Goal: Task Accomplishment & Management: Manage account settings

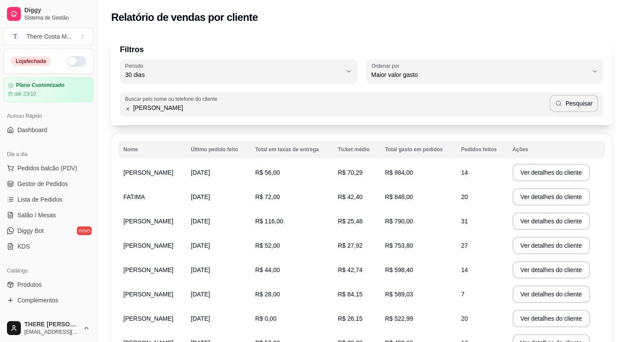
select select "30"
select select "HIGHEST_TOTAL_SPENT_WITH_ORDERS"
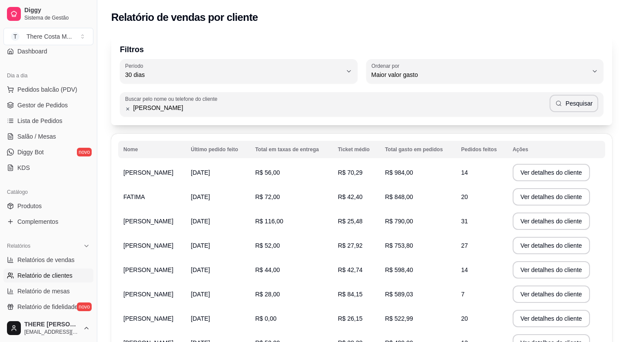
type input "[PERSON_NAME]"
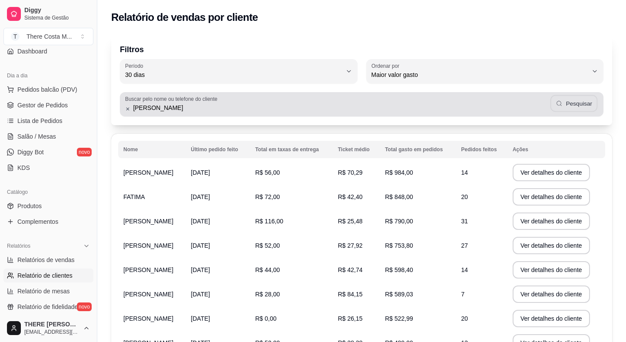
click at [576, 104] on button "Pesquisar" at bounding box center [573, 103] width 47 height 17
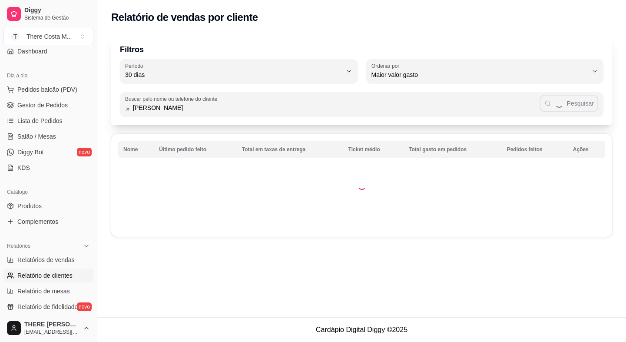
scroll to position [0, 0]
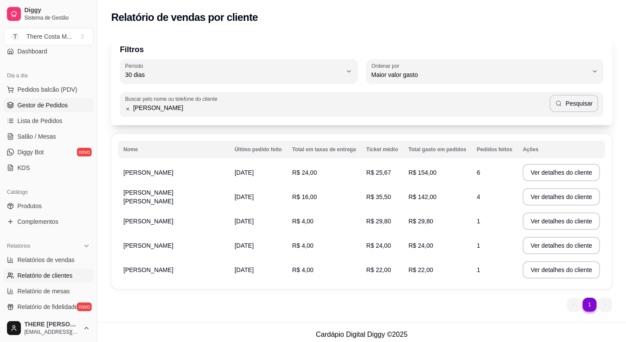
click at [63, 104] on span "Gestor de Pedidos" at bounding box center [42, 105] width 50 height 9
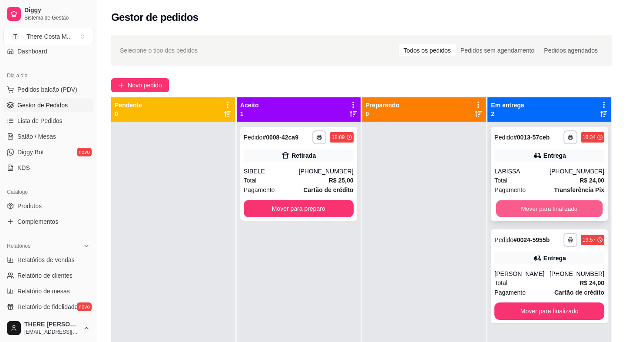
click at [579, 202] on button "Mover para finalizado" at bounding box center [549, 208] width 106 height 17
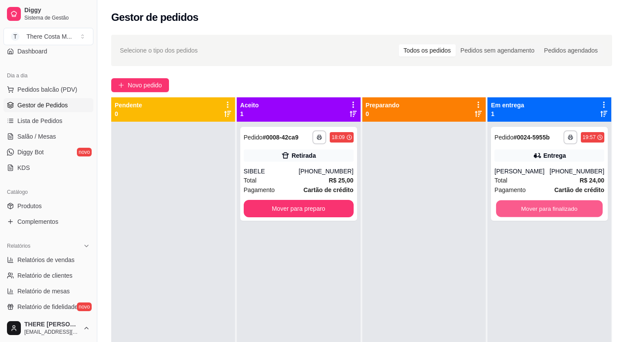
click at [579, 202] on button "Mover para finalizado" at bounding box center [549, 208] width 106 height 17
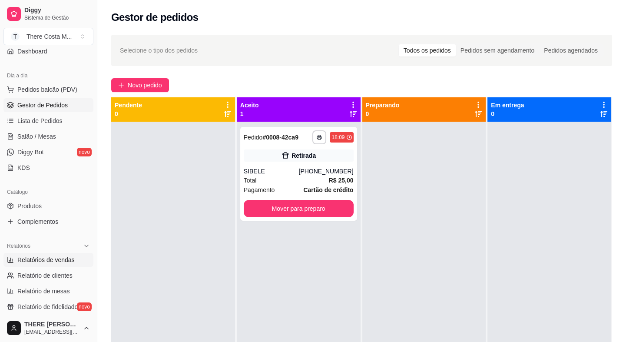
click at [60, 258] on span "Relatórios de vendas" at bounding box center [45, 259] width 57 height 9
select select "ALL"
select select "0"
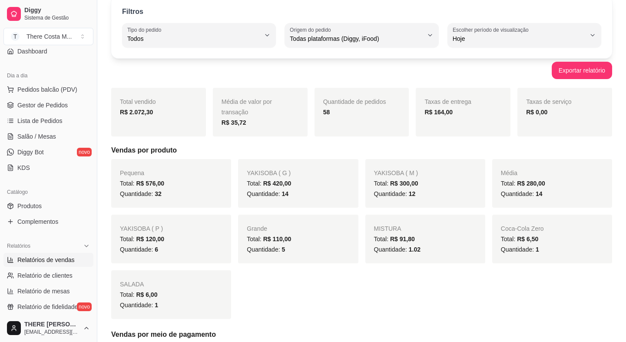
scroll to position [79, 0]
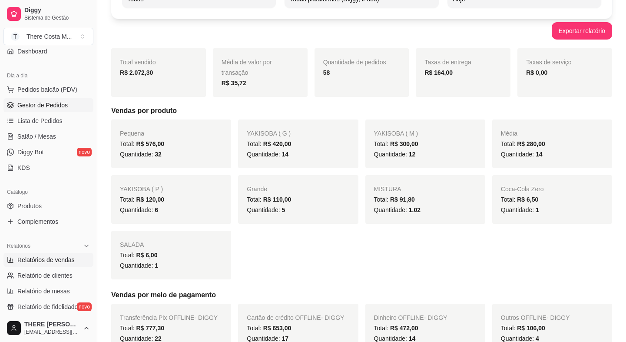
click at [60, 107] on span "Gestor de Pedidos" at bounding box center [42, 105] width 50 height 9
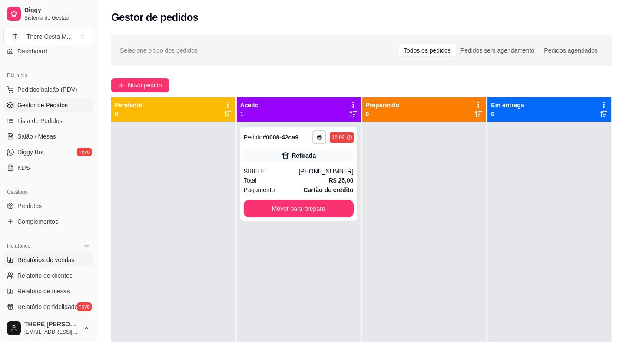
click at [67, 258] on span "Relatórios de vendas" at bounding box center [45, 259] width 57 height 9
select select "ALL"
select select "0"
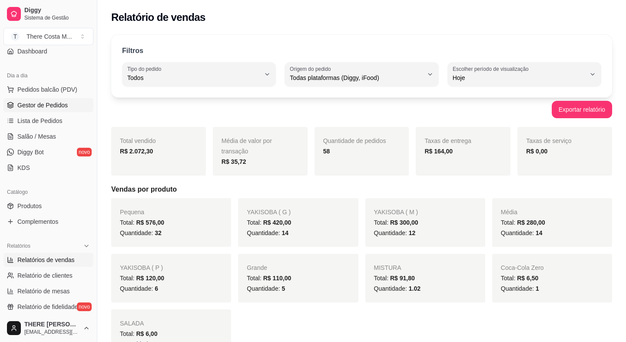
click at [59, 104] on span "Gestor de Pedidos" at bounding box center [42, 105] width 50 height 9
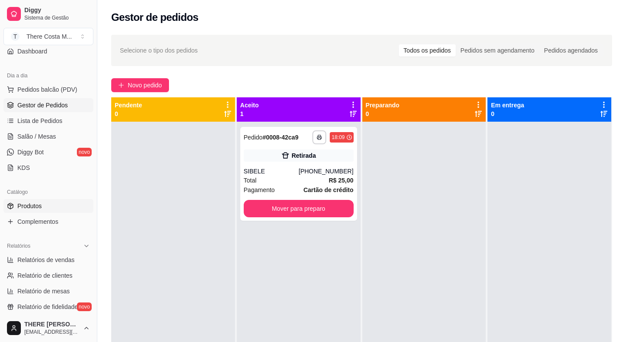
click at [53, 204] on link "Produtos" at bounding box center [48, 206] width 90 height 14
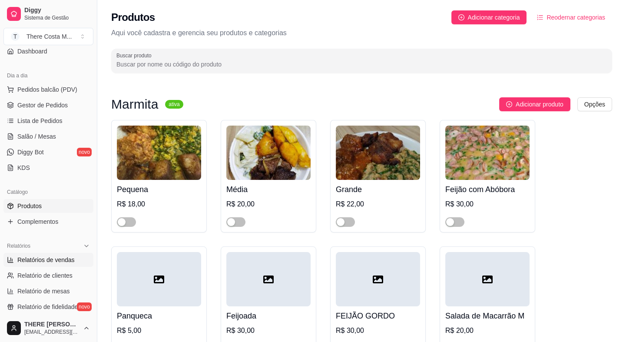
click at [53, 259] on span "Relatórios de vendas" at bounding box center [45, 259] width 57 height 9
select select "ALL"
select select "0"
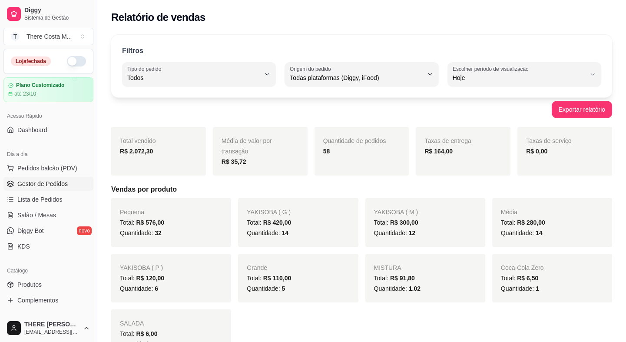
click at [61, 183] on span "Gestor de Pedidos" at bounding box center [42, 183] width 50 height 9
